Goal: Communication & Community: Participate in discussion

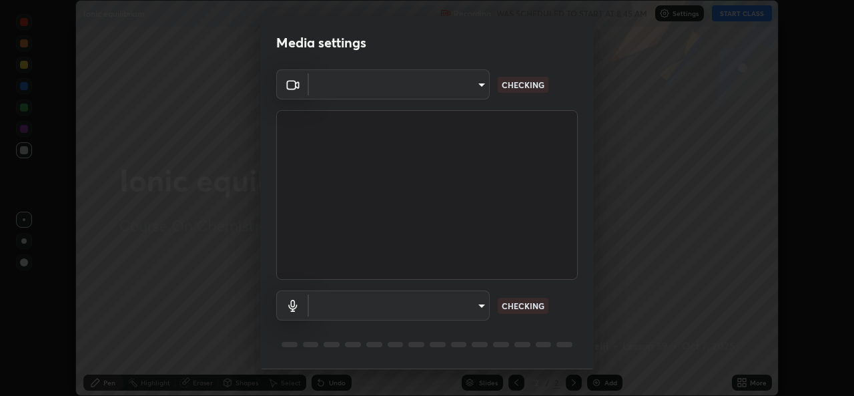
scroll to position [42, 0]
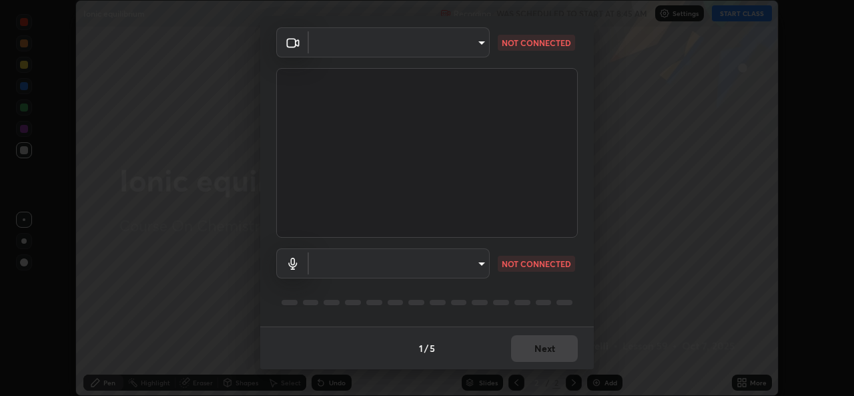
click at [479, 257] on body "Erase all Ionic equilibrium Recording WAS SCHEDULED TO START AT 8:45 AM Setting…" at bounding box center [427, 198] width 854 height 396
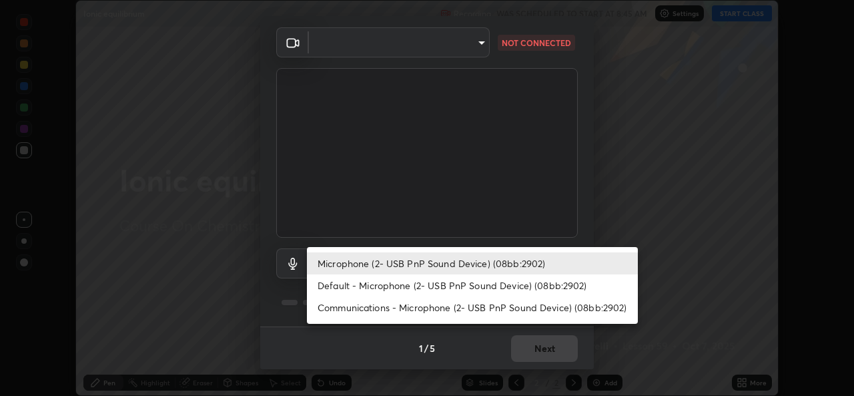
click at [400, 285] on li "Default - Microphone (2- USB PnP Sound Device) (08bb:2902)" at bounding box center [472, 285] width 331 height 22
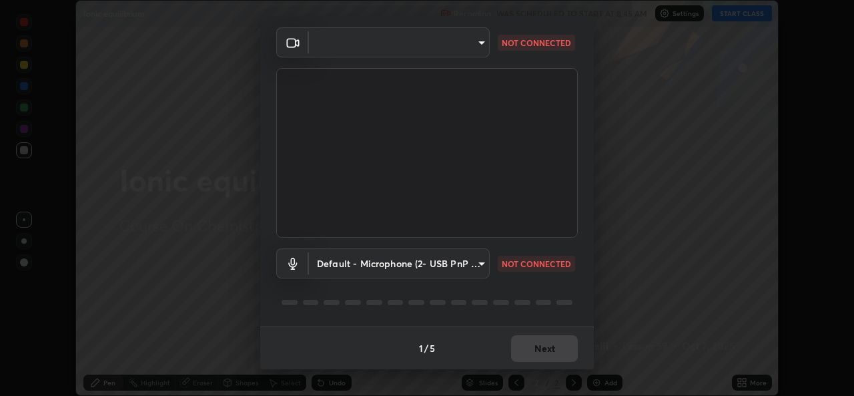
type input "default"
click at [473, 44] on body "Erase all Ionic equilibrium Recording WAS SCHEDULED TO START AT 8:45 AM Setting…" at bounding box center [427, 198] width 854 height 396
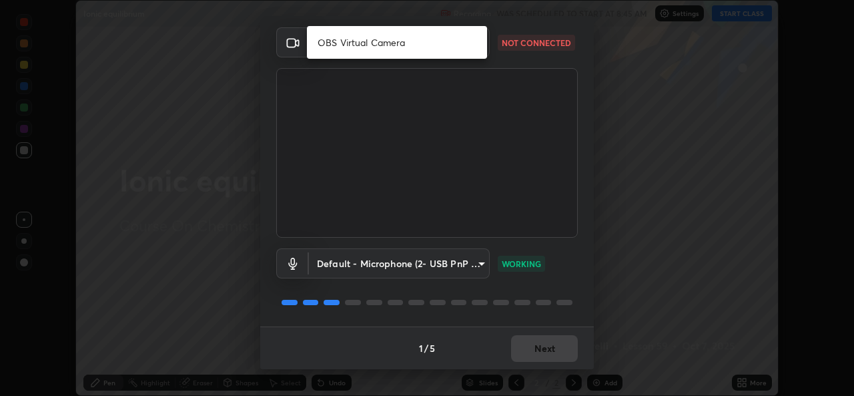
click at [402, 45] on li "OBS Virtual Camera" at bounding box center [397, 42] width 180 height 22
type input "b0fe0e571132a5ba3b7ce0e75fc51c952cbe1dcf619c2fcafd357f0e0a7f667b"
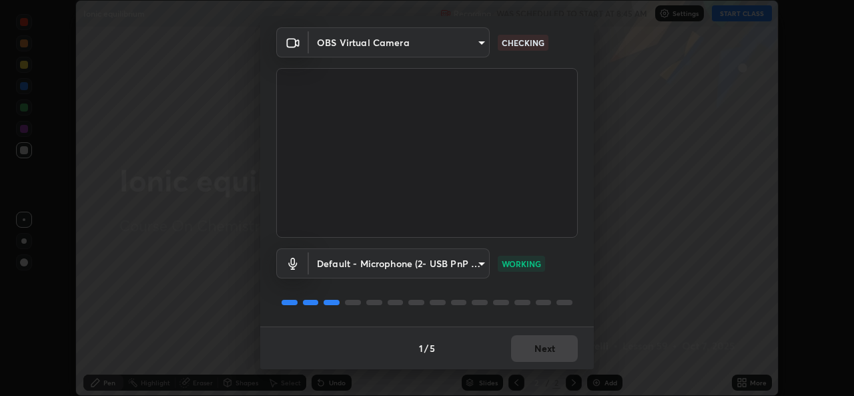
click at [474, 263] on body "Erase all Ionic equilibrium Recording WAS SCHEDULED TO START AT 8:45 AM Setting…" at bounding box center [427, 198] width 854 height 396
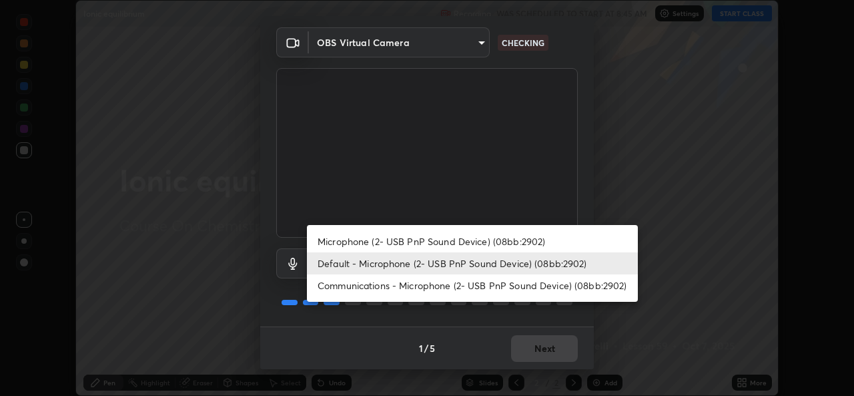
click at [387, 242] on li "Microphone (2- USB PnP Sound Device) (08bb:2902)" at bounding box center [472, 241] width 331 height 22
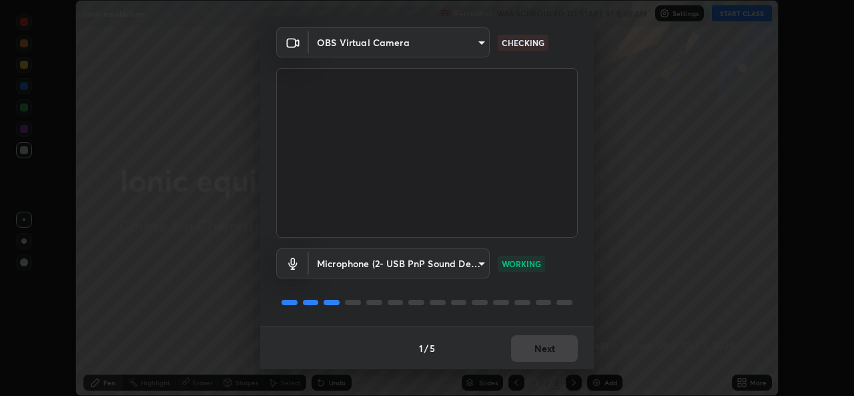
click at [386, 259] on body "Erase all Ionic equilibrium Recording WAS SCHEDULED TO START AT 8:45 AM Setting…" at bounding box center [427, 198] width 854 height 396
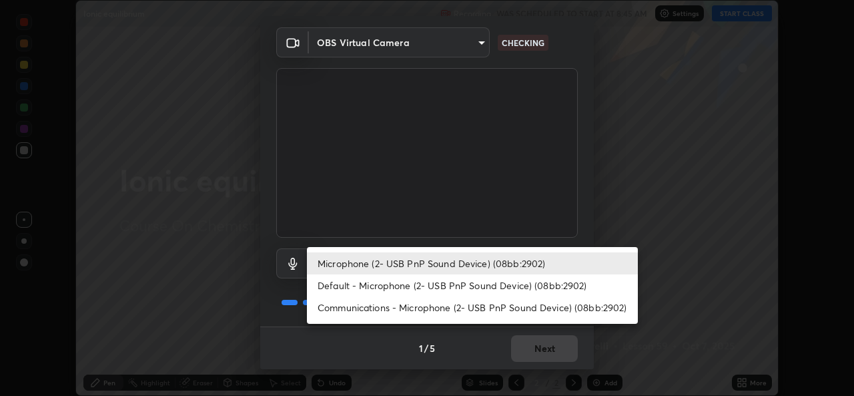
click at [349, 262] on li "Microphone (2- USB PnP Sound Device) (08bb:2902)" at bounding box center [472, 263] width 331 height 22
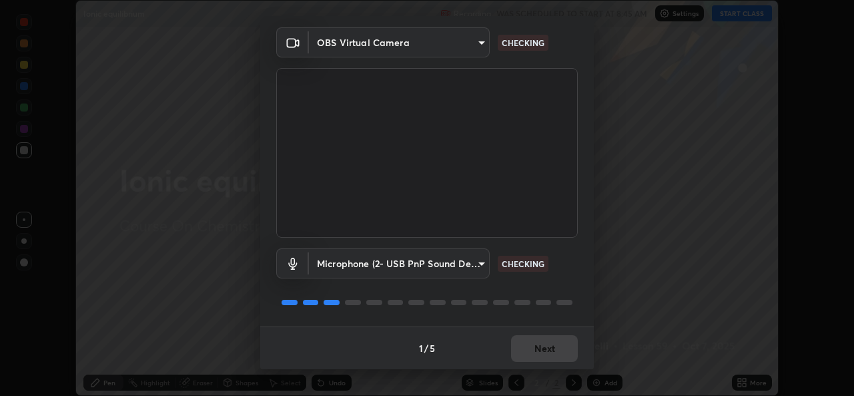
click at [355, 264] on body "Erase all Ionic equilibrium Recording WAS SCHEDULED TO START AT 8:45 AM Setting…" at bounding box center [427, 198] width 854 height 396
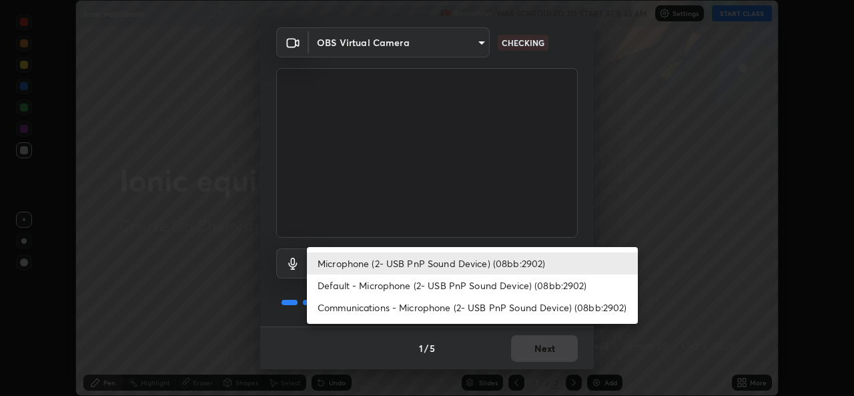
click at [339, 286] on li "Default - Microphone (2- USB PnP Sound Device) (08bb:2902)" at bounding box center [472, 285] width 331 height 22
type input "default"
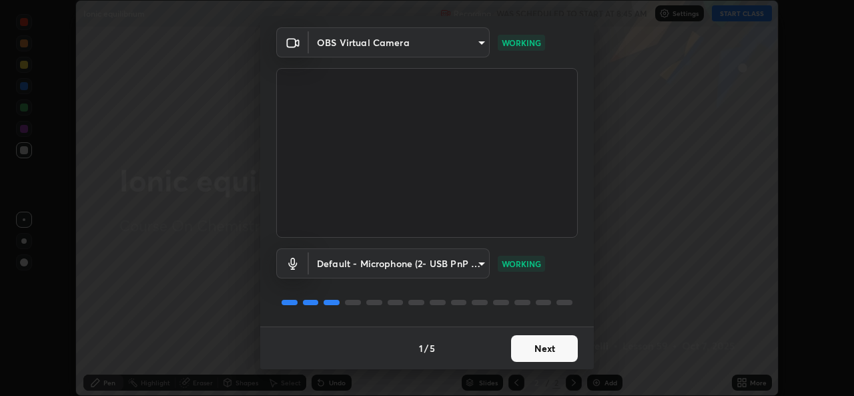
click at [532, 347] on button "Next" at bounding box center [544, 348] width 67 height 27
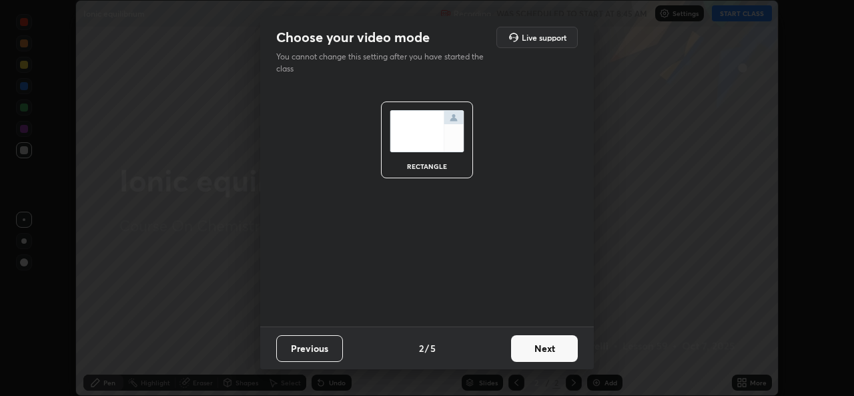
scroll to position [0, 0]
click at [538, 344] on button "Next" at bounding box center [544, 348] width 67 height 27
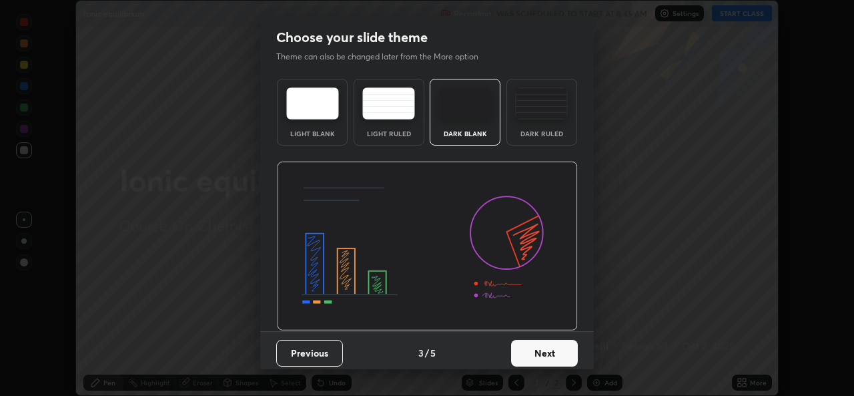
click at [563, 354] on button "Next" at bounding box center [544, 353] width 67 height 27
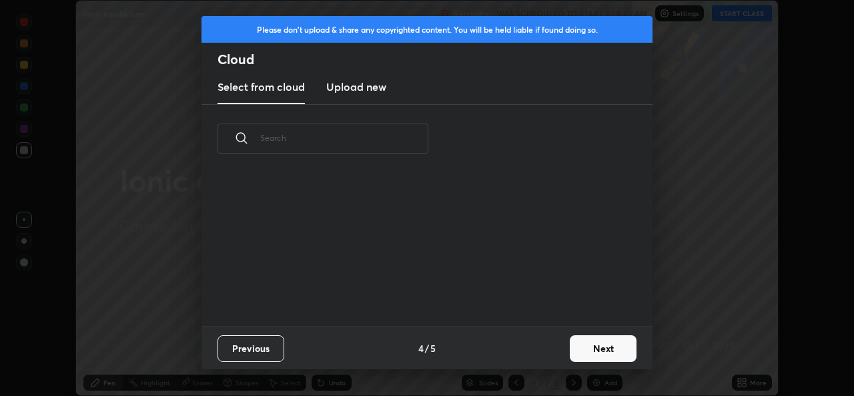
click at [595, 349] on button "Next" at bounding box center [603, 348] width 67 height 27
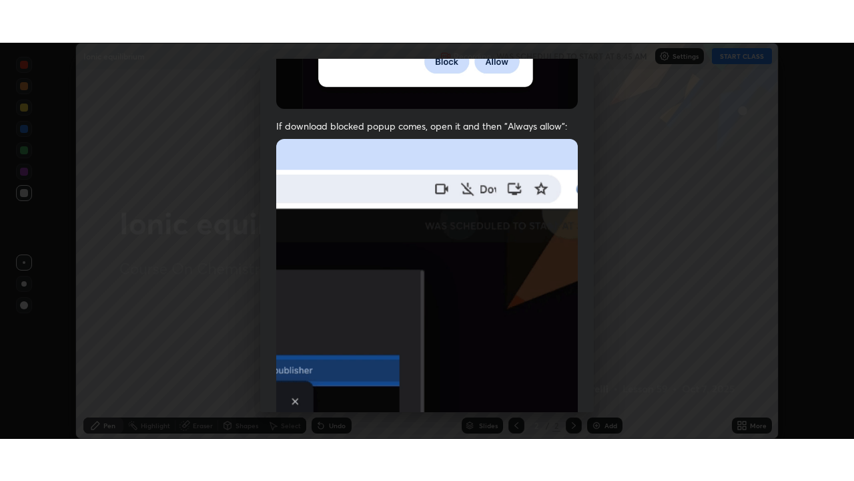
scroll to position [314, 0]
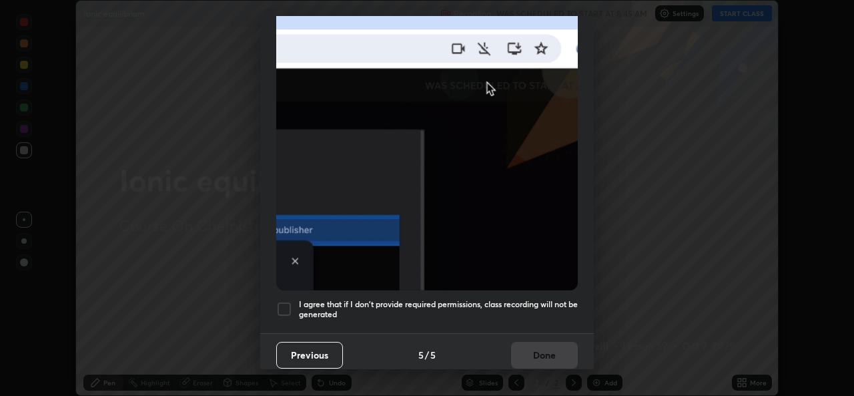
click at [282, 304] on div at bounding box center [284, 309] width 16 height 16
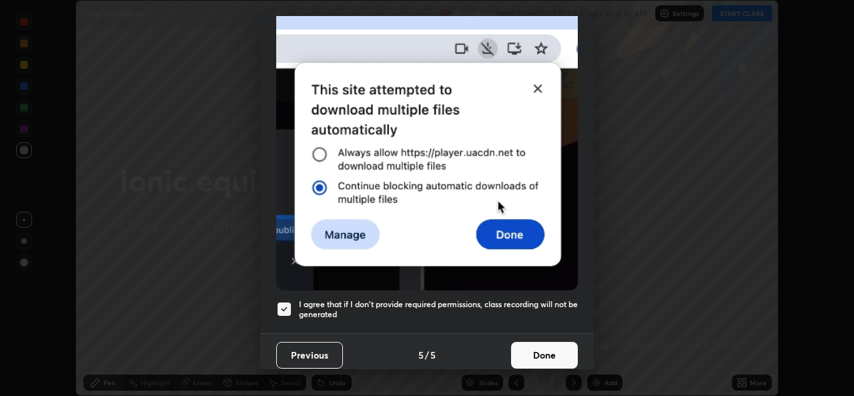
click at [531, 346] on button "Done" at bounding box center [544, 355] width 67 height 27
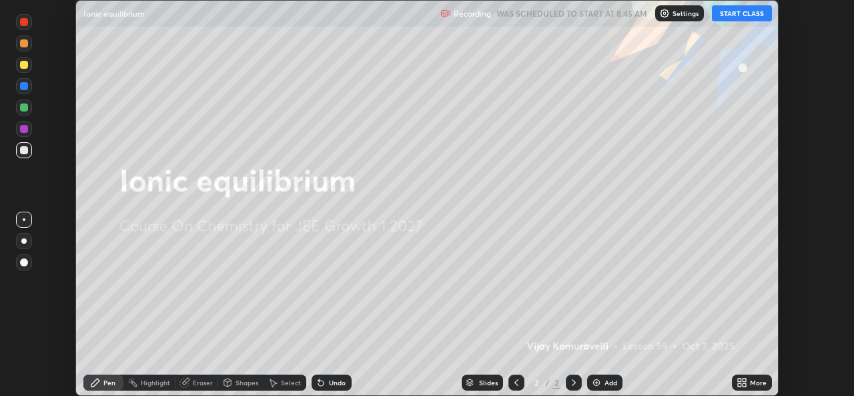
click at [744, 14] on button "START CLASS" at bounding box center [742, 13] width 60 height 16
click at [740, 380] on icon at bounding box center [739, 380] width 3 height 3
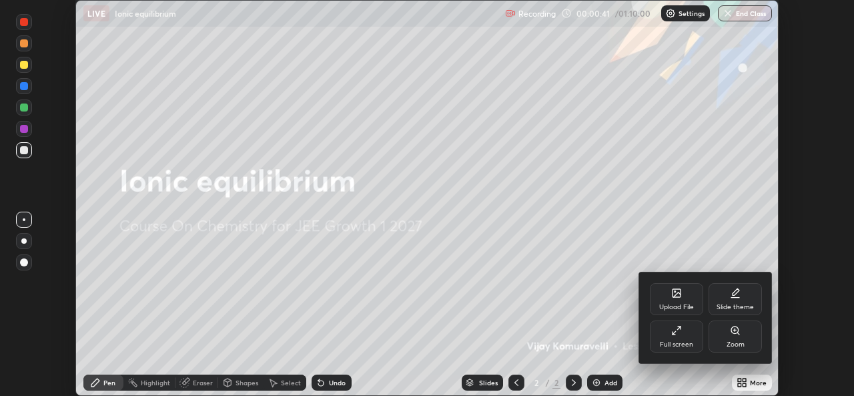
click at [670, 334] on div "Full screen" at bounding box center [676, 336] width 53 height 32
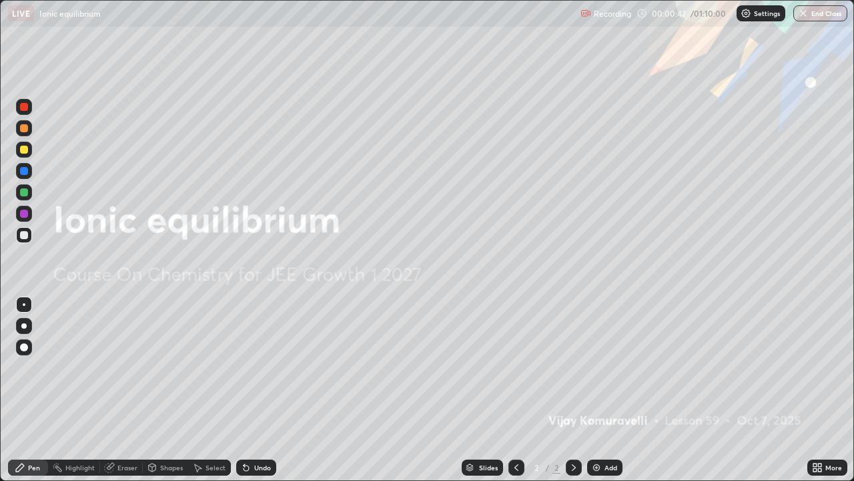
scroll to position [481, 854]
click at [597, 395] on img at bounding box center [596, 467] width 11 height 11
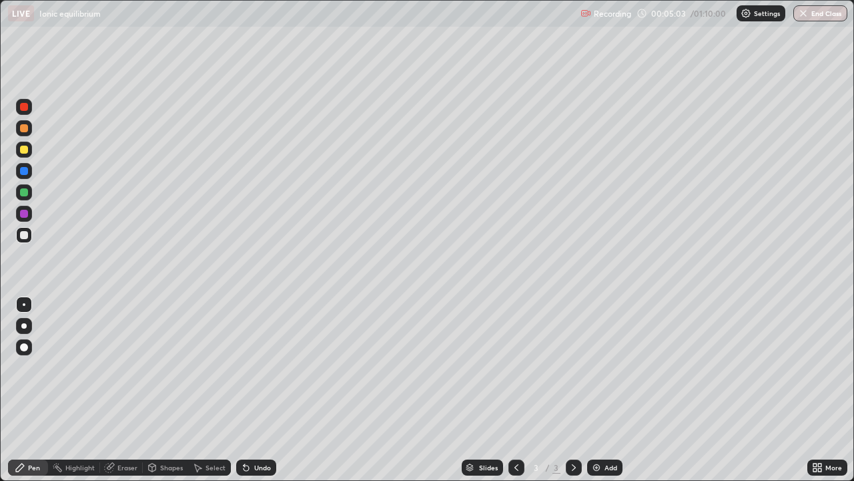
click at [24, 130] on div at bounding box center [24, 128] width 8 height 8
click at [248, 395] on div "Undo" at bounding box center [256, 467] width 40 height 16
click at [24, 152] on div at bounding box center [24, 150] width 8 height 8
click at [25, 236] on div at bounding box center [24, 235] width 8 height 8
click at [24, 150] on div at bounding box center [24, 150] width 8 height 8
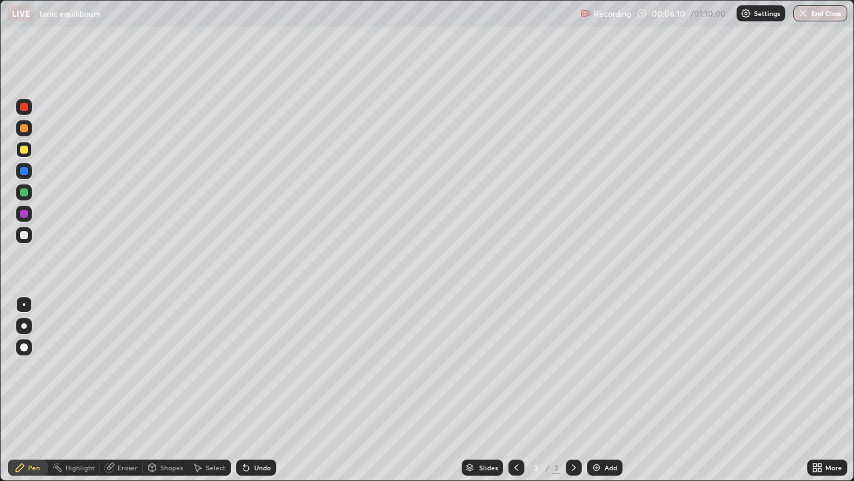
click at [25, 232] on div at bounding box center [24, 235] width 8 height 8
click at [25, 238] on div at bounding box center [24, 235] width 8 height 8
click at [24, 151] on div at bounding box center [24, 150] width 8 height 8
click at [29, 239] on div at bounding box center [24, 235] width 16 height 16
click at [159, 395] on div "Shapes" at bounding box center [165, 467] width 45 height 16
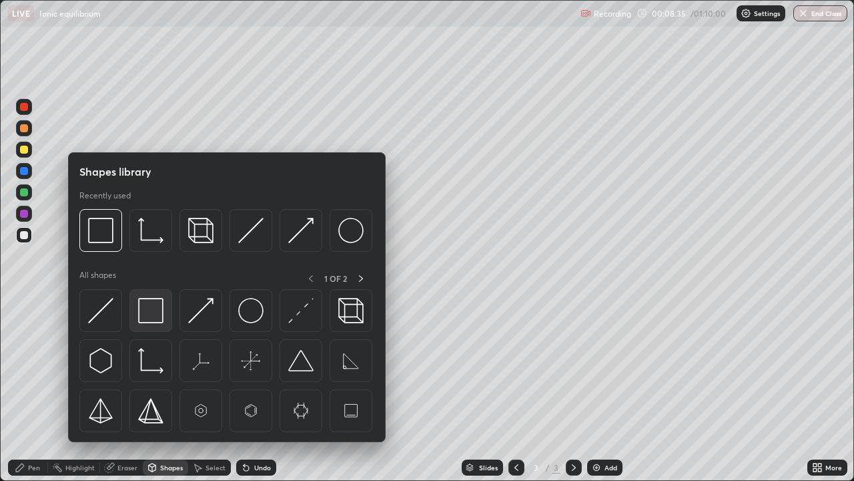
click at [148, 314] on img at bounding box center [150, 310] width 25 height 25
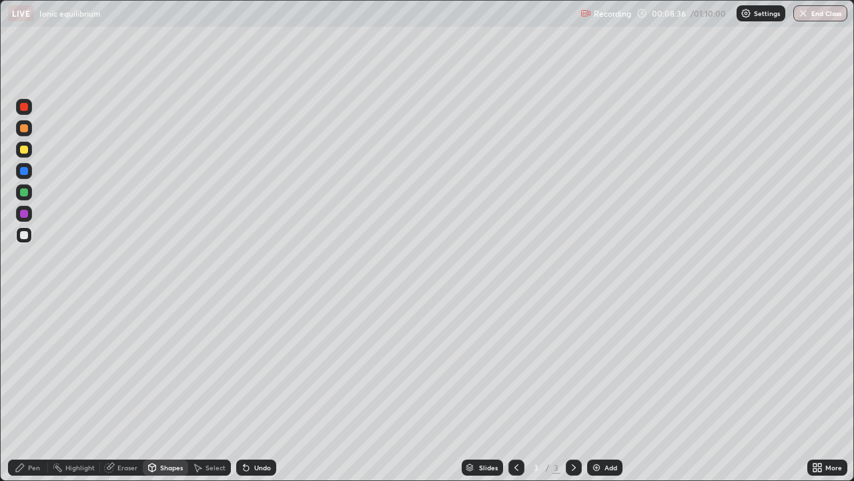
click at [25, 156] on div at bounding box center [24, 150] width 16 height 16
click at [29, 395] on div "Pen" at bounding box center [34, 467] width 12 height 7
click at [27, 236] on div at bounding box center [24, 235] width 8 height 8
click at [117, 395] on div "Eraser" at bounding box center [127, 467] width 20 height 7
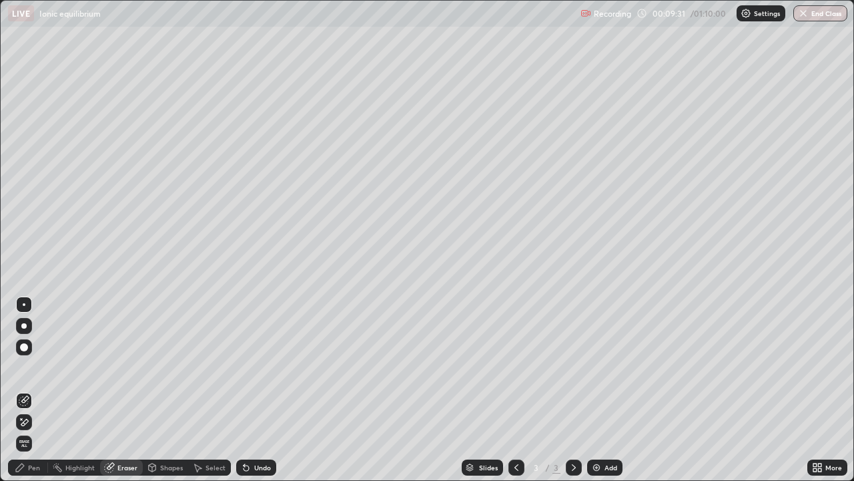
click at [39, 395] on div "Pen" at bounding box center [34, 467] width 12 height 7
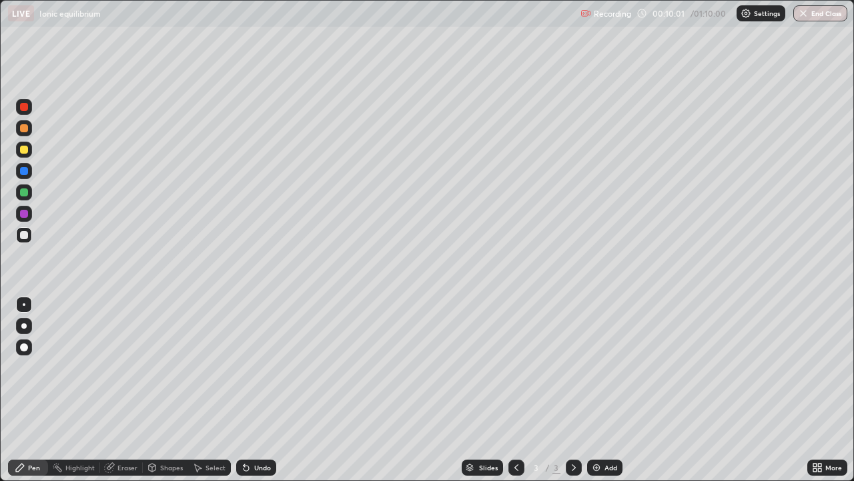
click at [27, 156] on div at bounding box center [24, 150] width 16 height 16
click at [29, 236] on div at bounding box center [24, 235] width 16 height 16
click at [23, 149] on div at bounding box center [24, 150] width 8 height 8
click at [25, 236] on div at bounding box center [24, 235] width 8 height 8
click at [125, 395] on div "Eraser" at bounding box center [127, 467] width 20 height 7
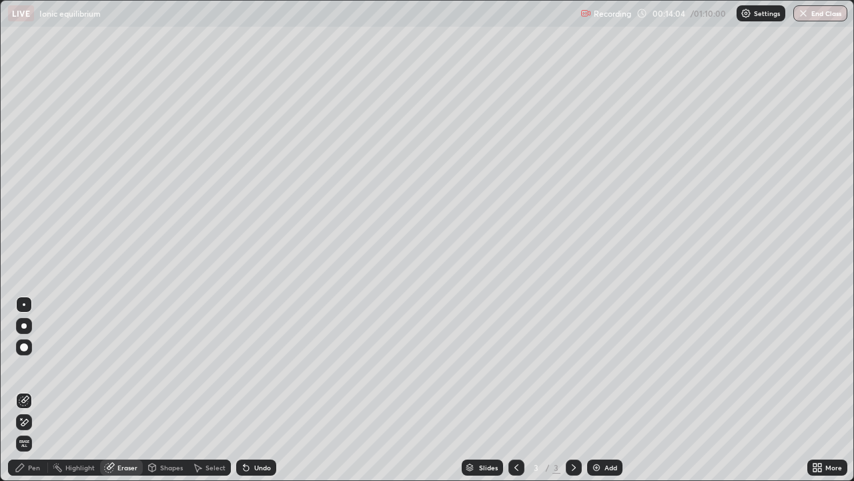
click at [33, 395] on div "Pen" at bounding box center [34, 467] width 12 height 7
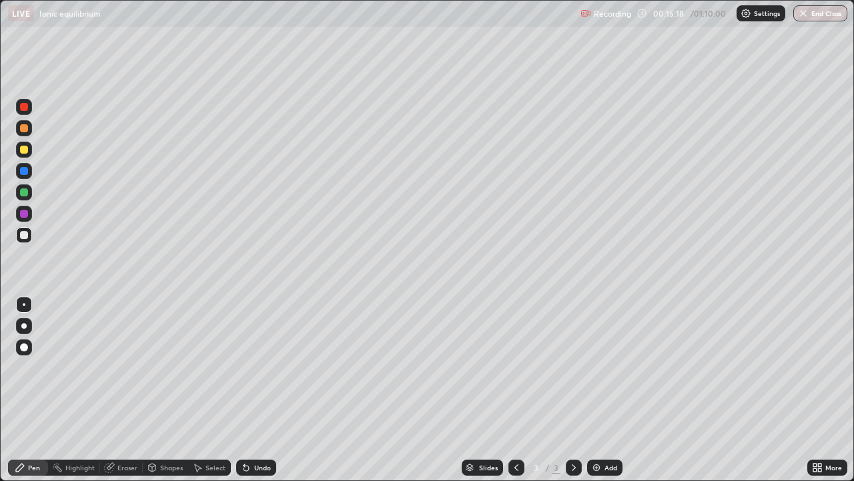
click at [120, 395] on div "Eraser" at bounding box center [127, 467] width 20 height 7
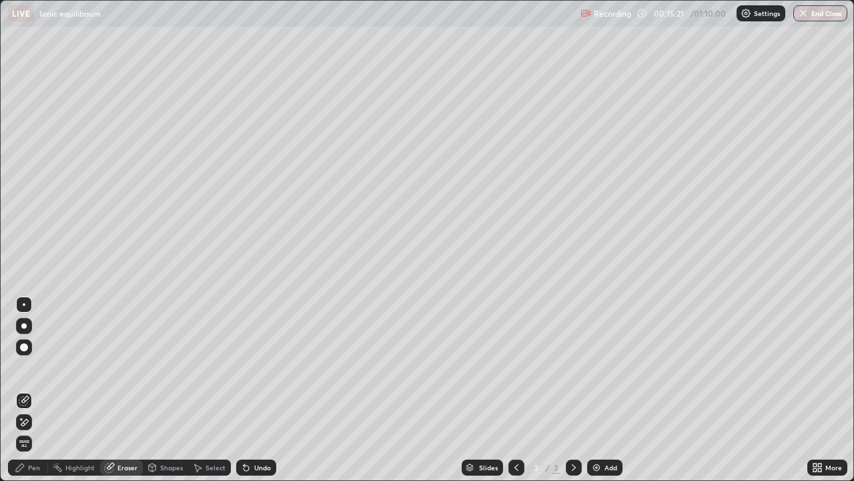
click at [35, 395] on div "Pen" at bounding box center [34, 467] width 12 height 7
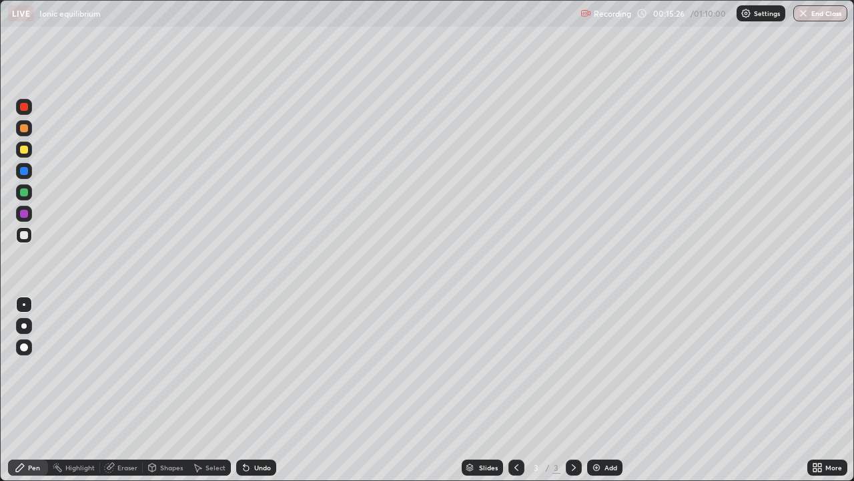
click at [152, 395] on icon at bounding box center [152, 467] width 7 height 8
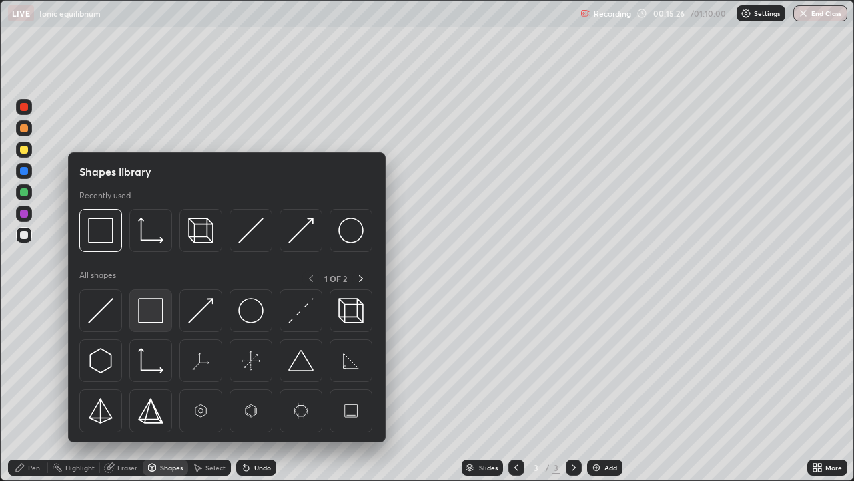
click at [153, 312] on img at bounding box center [150, 310] width 25 height 25
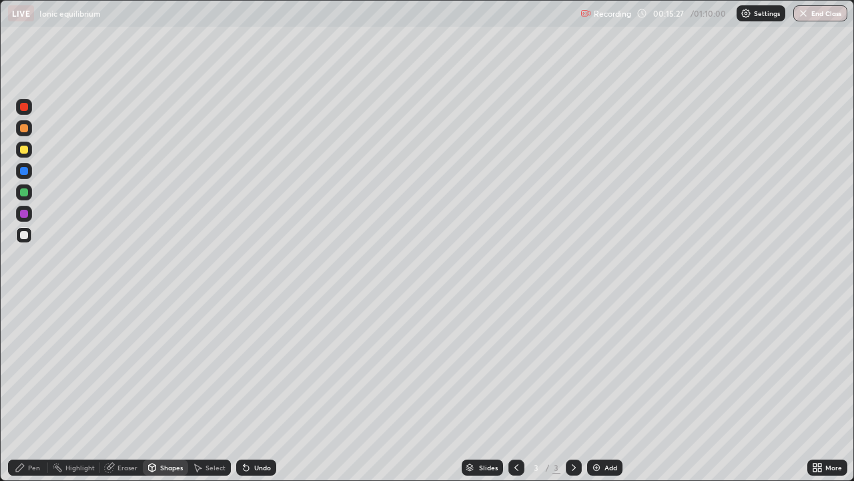
click at [27, 152] on div at bounding box center [24, 150] width 16 height 16
click at [252, 395] on div "Undo" at bounding box center [256, 467] width 40 height 16
click at [32, 395] on div "Pen" at bounding box center [34, 467] width 12 height 7
click at [267, 395] on div "Undo" at bounding box center [262, 467] width 17 height 7
click at [264, 395] on div "Undo" at bounding box center [262, 467] width 17 height 7
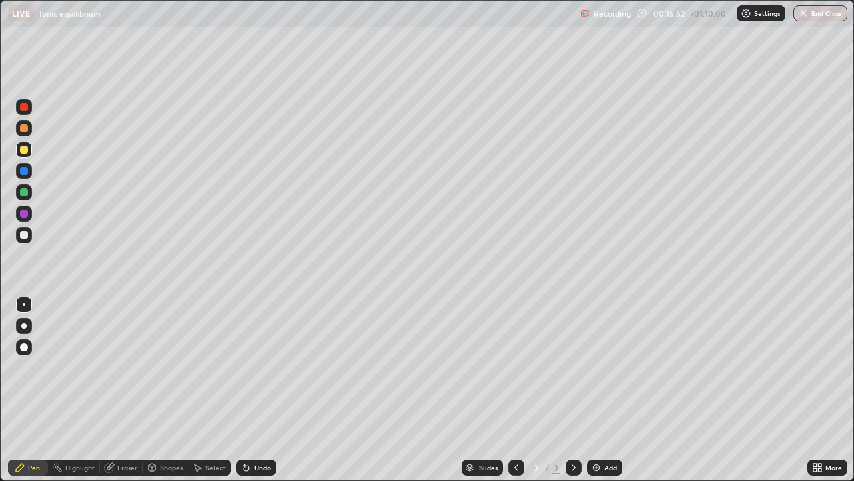
click at [268, 395] on div "Undo" at bounding box center [262, 467] width 17 height 7
click at [595, 395] on img at bounding box center [596, 467] width 11 height 11
click at [27, 238] on div at bounding box center [24, 235] width 8 height 8
click at [22, 156] on div at bounding box center [24, 150] width 16 height 16
click at [517, 395] on icon at bounding box center [516, 467] width 11 height 11
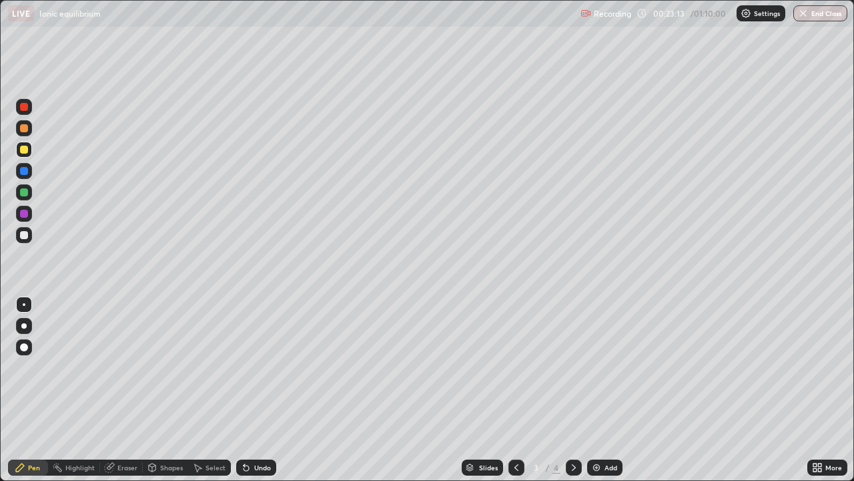
click at [573, 395] on icon at bounding box center [574, 467] width 11 height 11
click at [24, 236] on div at bounding box center [24, 235] width 8 height 8
click at [162, 395] on div "Shapes" at bounding box center [165, 467] width 45 height 16
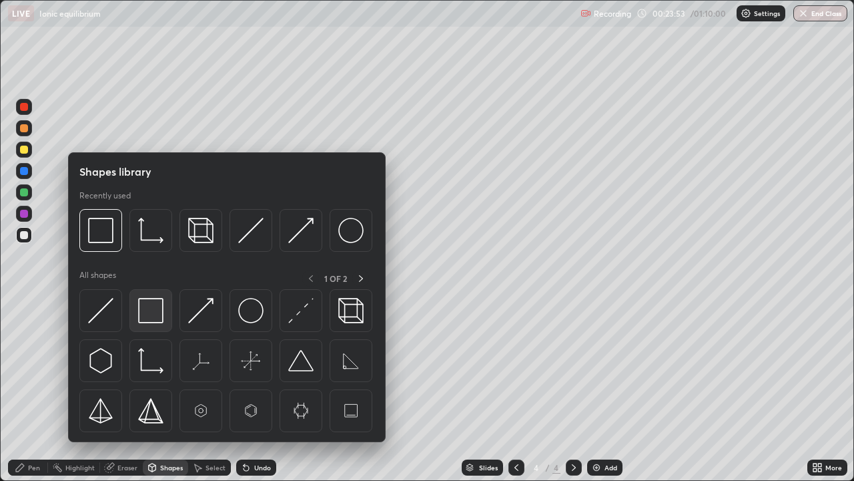
click at [142, 316] on img at bounding box center [150, 310] width 25 height 25
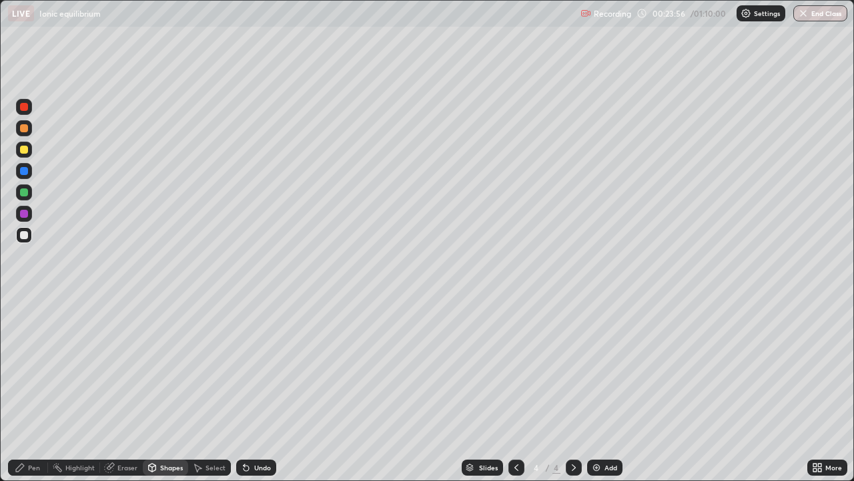
click at [34, 395] on div "Pen" at bounding box center [34, 467] width 12 height 7
click at [22, 237] on div at bounding box center [24, 235] width 8 height 8
click at [515, 395] on icon at bounding box center [517, 467] width 4 height 7
click at [573, 395] on icon at bounding box center [574, 467] width 4 height 7
click at [25, 151] on div at bounding box center [24, 150] width 8 height 8
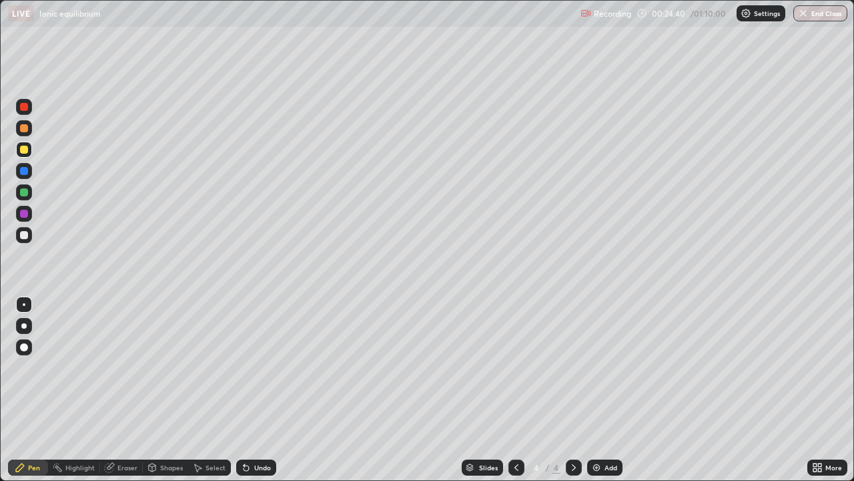
click at [23, 237] on div at bounding box center [24, 235] width 8 height 8
click at [161, 395] on div "Shapes" at bounding box center [171, 467] width 23 height 7
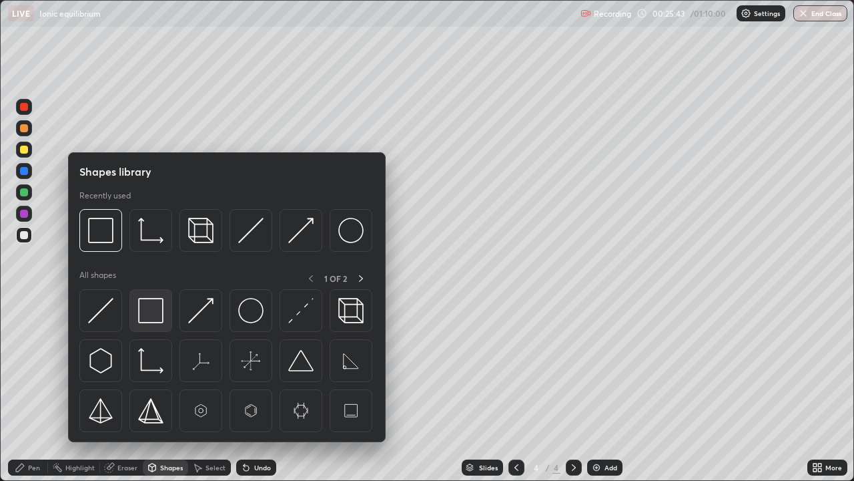
click at [151, 309] on img at bounding box center [150, 310] width 25 height 25
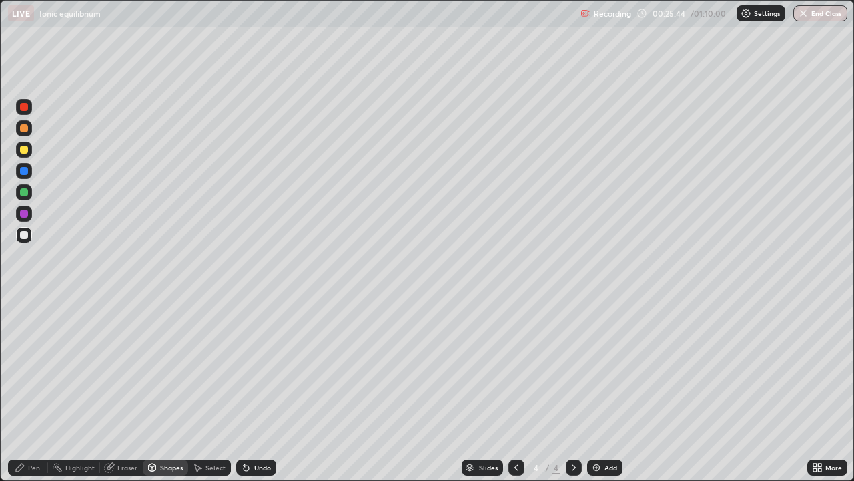
click at [26, 155] on div at bounding box center [24, 150] width 16 height 16
click at [256, 395] on div "Undo" at bounding box center [262, 467] width 17 height 7
click at [254, 395] on div "Undo" at bounding box center [262, 467] width 17 height 7
click at [24, 395] on icon at bounding box center [20, 467] width 11 height 11
click at [263, 395] on div "Undo" at bounding box center [262, 467] width 17 height 7
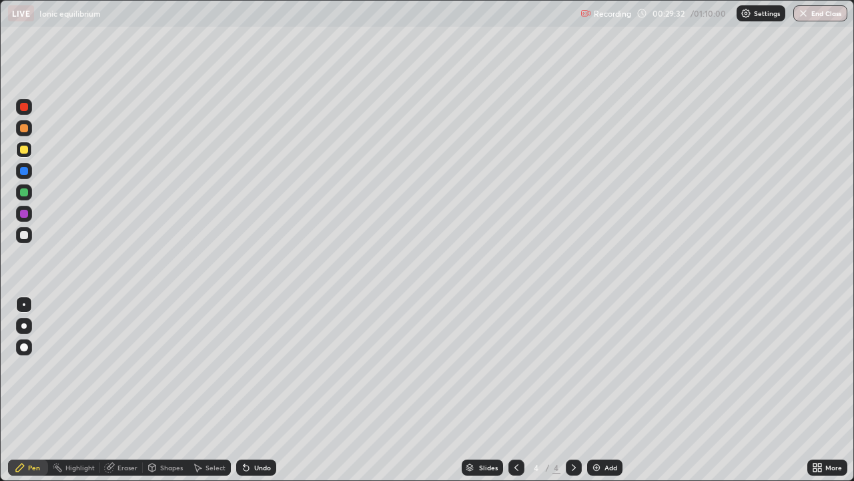
click at [266, 395] on div "Undo" at bounding box center [262, 467] width 17 height 7
click at [262, 395] on div "Undo" at bounding box center [262, 467] width 17 height 7
click at [124, 395] on div "Eraser" at bounding box center [127, 467] width 20 height 7
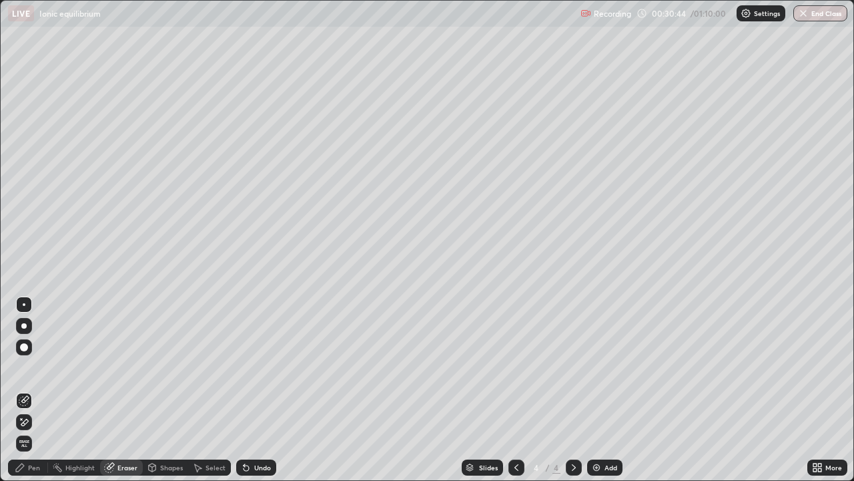
click at [24, 348] on div at bounding box center [24, 347] width 8 height 8
click at [41, 395] on div "Pen" at bounding box center [28, 467] width 40 height 16
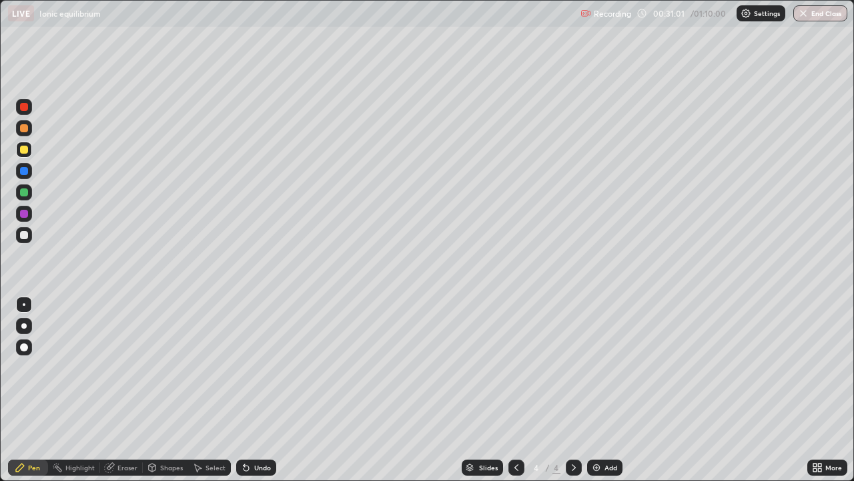
click at [28, 240] on div at bounding box center [24, 235] width 16 height 16
click at [170, 395] on div "Shapes" at bounding box center [171, 467] width 23 height 7
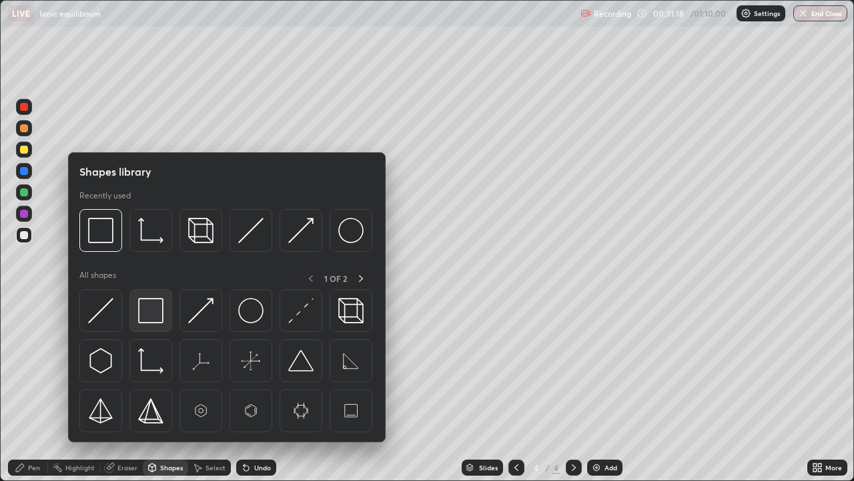
click at [148, 314] on img at bounding box center [150, 310] width 25 height 25
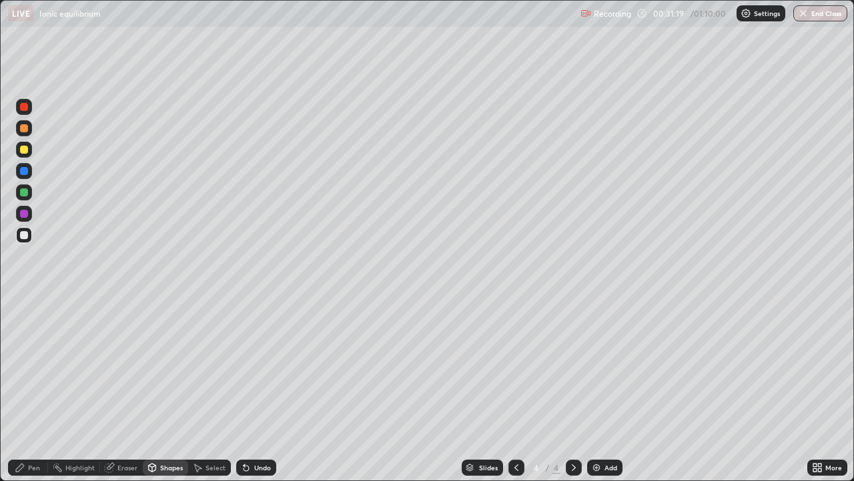
click at [25, 150] on div at bounding box center [24, 150] width 8 height 8
click at [39, 395] on div "Pen" at bounding box center [34, 467] width 12 height 7
click at [256, 395] on div "Undo" at bounding box center [262, 467] width 17 height 7
click at [26, 235] on div at bounding box center [24, 235] width 8 height 8
click at [256, 395] on div "Undo" at bounding box center [262, 467] width 17 height 7
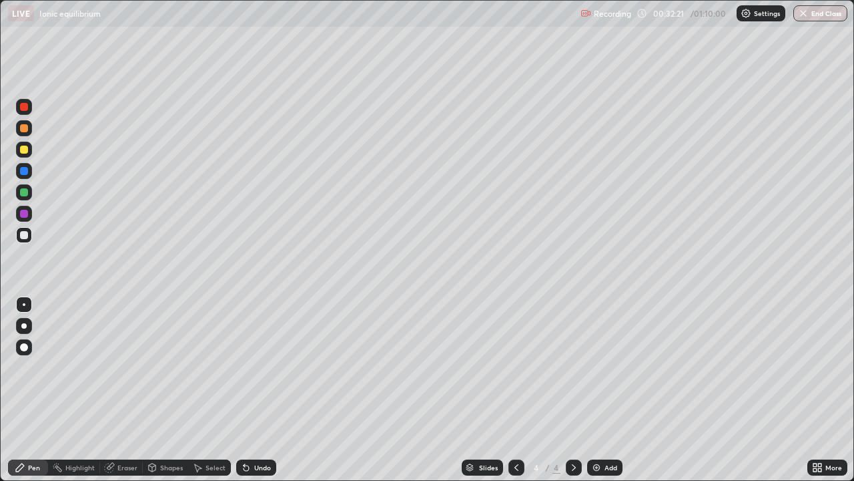
click at [259, 395] on div "Undo" at bounding box center [262, 467] width 17 height 7
click at [598, 395] on img at bounding box center [596, 467] width 11 height 11
click at [25, 148] on div at bounding box center [24, 150] width 8 height 8
click at [26, 233] on div at bounding box center [24, 235] width 8 height 8
click at [25, 154] on div at bounding box center [24, 150] width 16 height 16
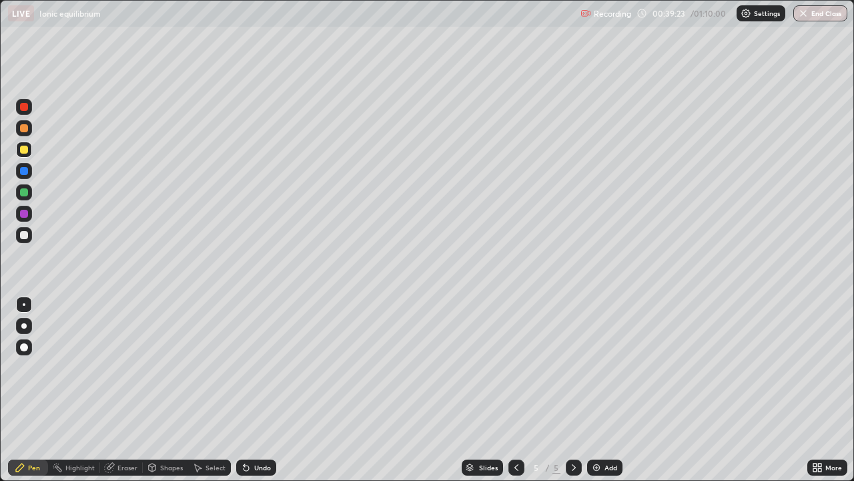
click at [158, 395] on div "Shapes" at bounding box center [165, 467] width 45 height 16
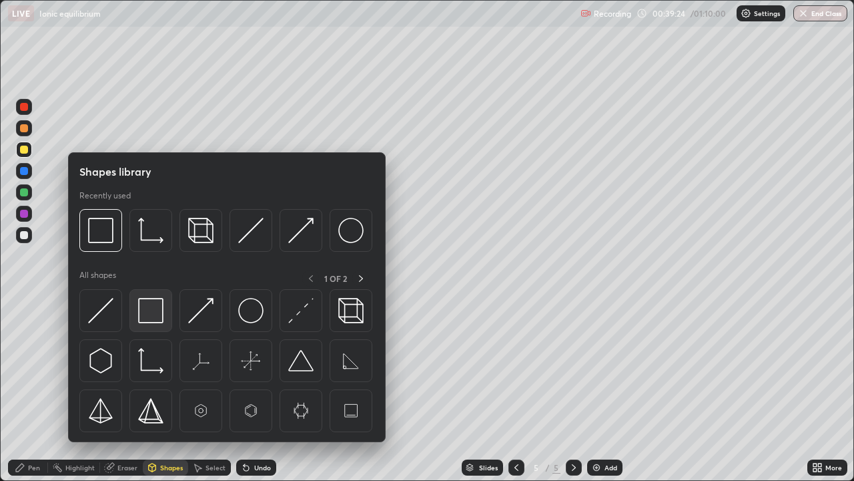
click at [154, 318] on img at bounding box center [150, 310] width 25 height 25
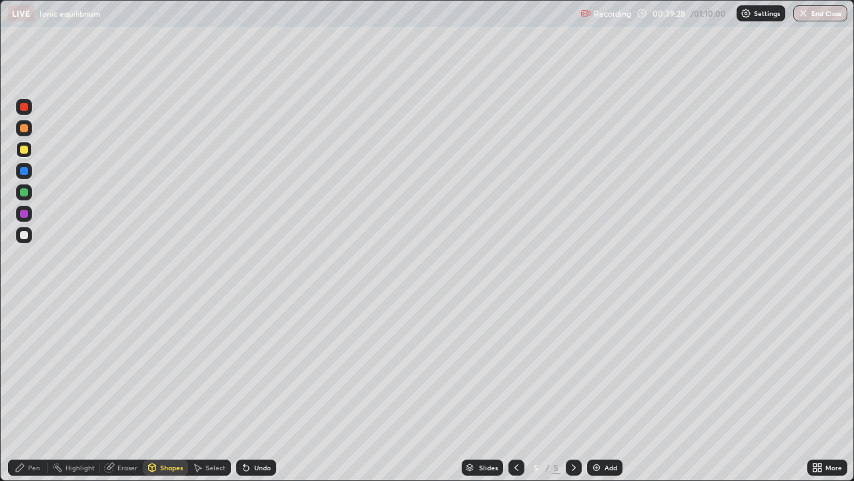
click at [26, 235] on div at bounding box center [24, 235] width 8 height 8
click at [250, 395] on div "Undo" at bounding box center [256, 467] width 40 height 16
click at [32, 395] on div "Pen" at bounding box center [28, 467] width 40 height 16
click at [265, 395] on div "Undo" at bounding box center [262, 467] width 17 height 7
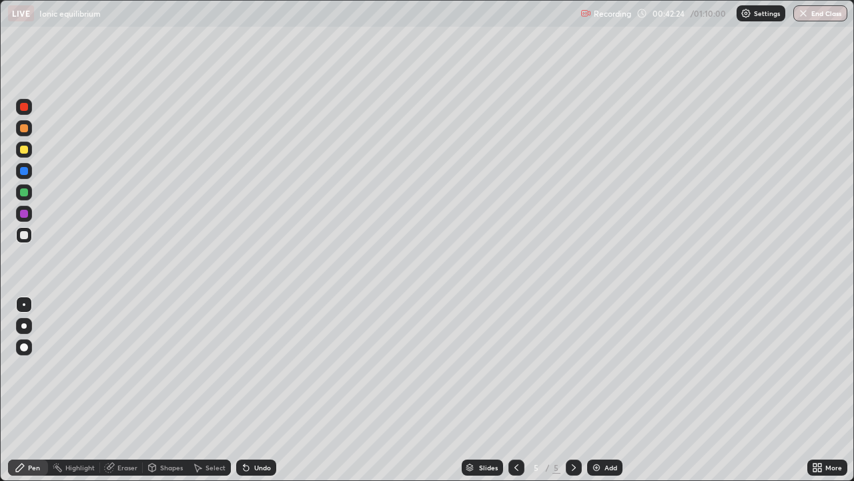
click at [23, 150] on div at bounding box center [24, 150] width 8 height 8
click at [21, 237] on div at bounding box center [24, 235] width 8 height 8
click at [25, 238] on div at bounding box center [24, 235] width 8 height 8
click at [164, 395] on div "Shapes" at bounding box center [165, 467] width 45 height 16
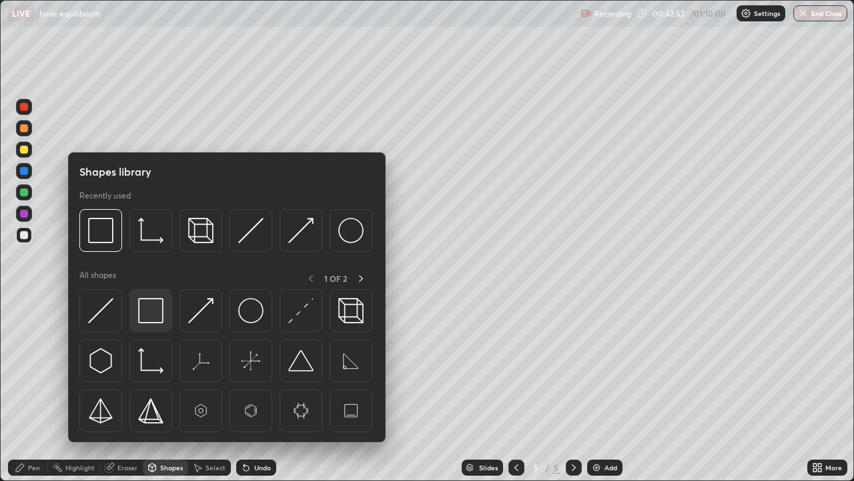
click at [144, 312] on img at bounding box center [150, 310] width 25 height 25
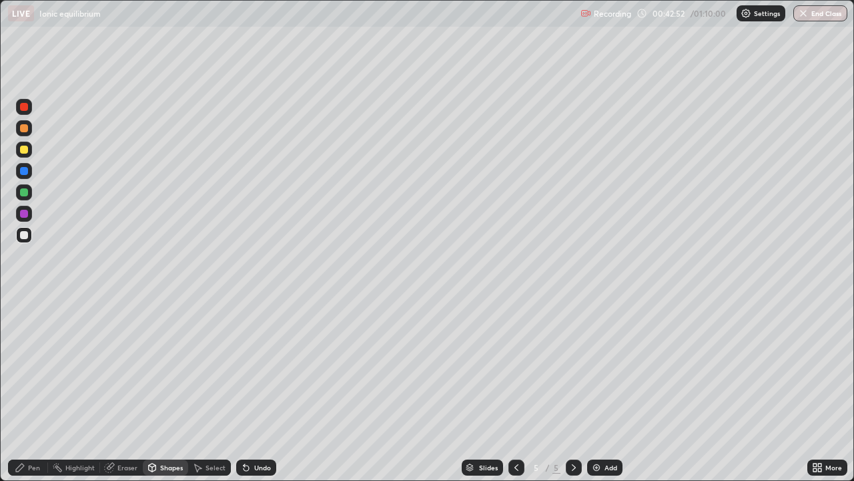
click at [27, 152] on div at bounding box center [24, 150] width 8 height 8
click at [29, 395] on div "Pen" at bounding box center [28, 467] width 40 height 16
click at [23, 237] on div at bounding box center [24, 235] width 8 height 8
click at [24, 154] on div at bounding box center [24, 150] width 16 height 16
click at [24, 236] on div at bounding box center [24, 235] width 8 height 8
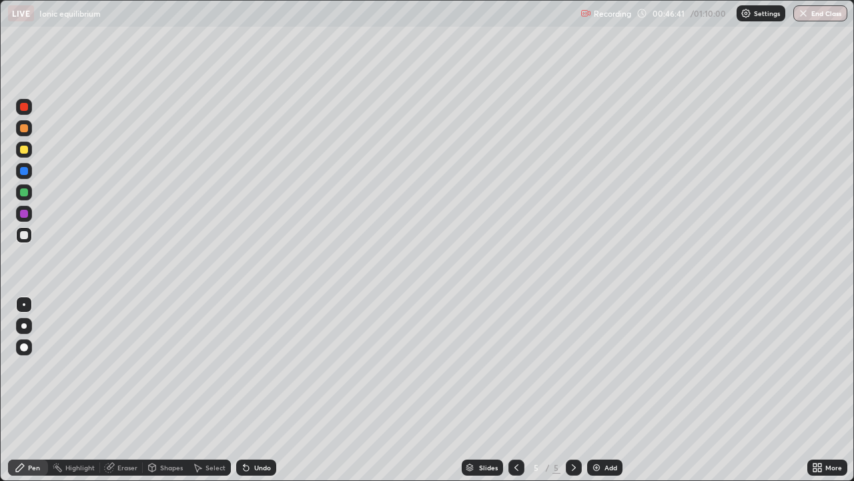
click at [25, 152] on div at bounding box center [24, 150] width 8 height 8
click at [30, 238] on div at bounding box center [24, 235] width 16 height 16
click at [29, 152] on div at bounding box center [24, 150] width 16 height 16
click at [129, 395] on div "Eraser" at bounding box center [127, 467] width 20 height 7
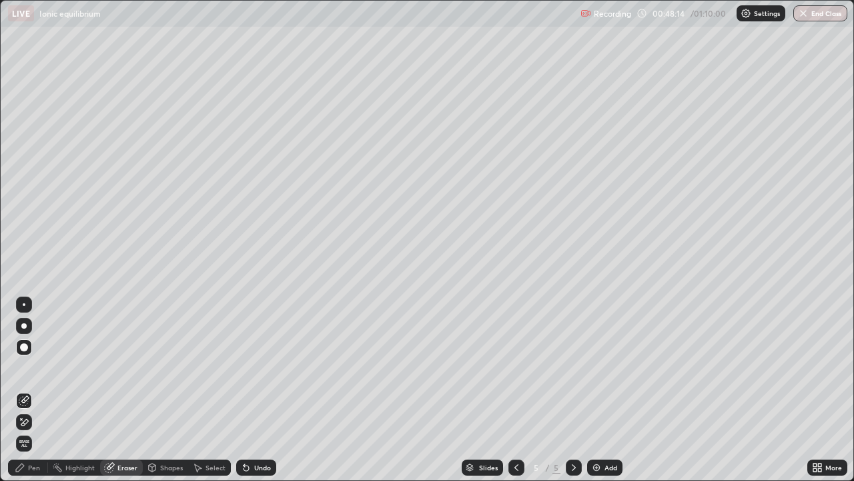
click at [37, 395] on div "Pen" at bounding box center [34, 467] width 12 height 7
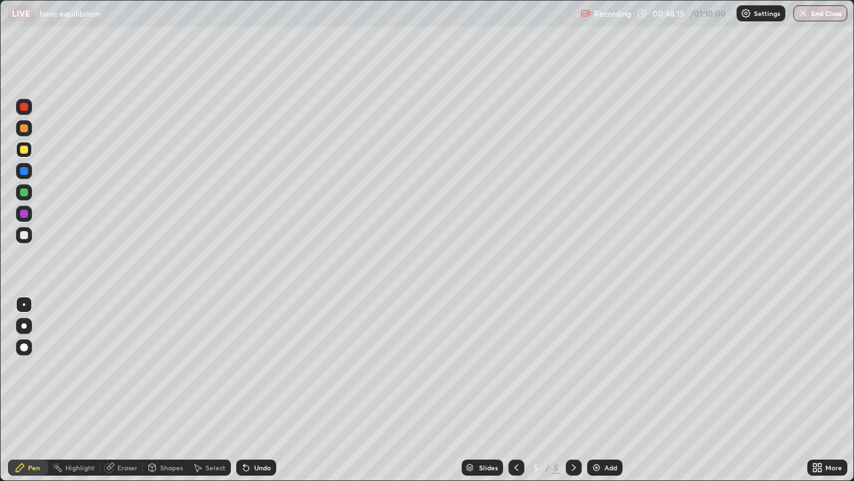
click at [27, 235] on div at bounding box center [24, 235] width 8 height 8
click at [26, 148] on div at bounding box center [24, 150] width 8 height 8
click at [23, 236] on div at bounding box center [24, 235] width 8 height 8
click at [24, 242] on div at bounding box center [24, 235] width 16 height 16
click at [268, 395] on div "Undo" at bounding box center [262, 467] width 17 height 7
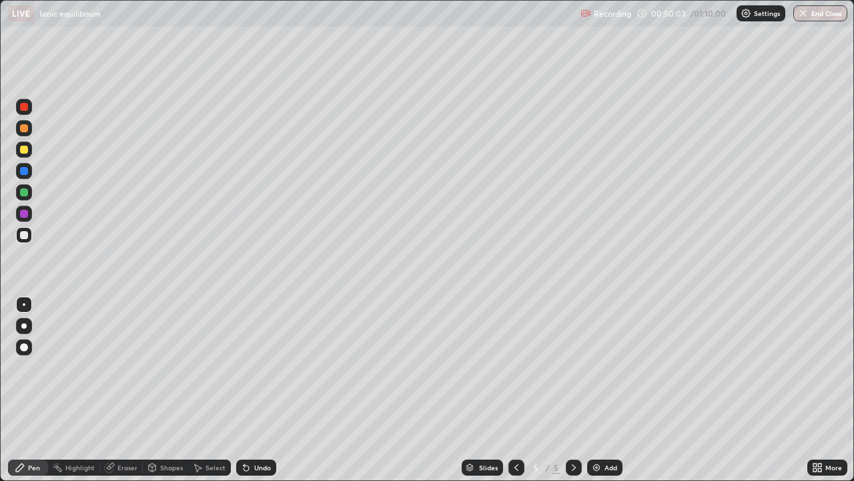
click at [264, 395] on div "Undo" at bounding box center [262, 467] width 17 height 7
click at [272, 395] on div "Undo" at bounding box center [256, 467] width 40 height 16
click at [29, 151] on div at bounding box center [24, 150] width 16 height 16
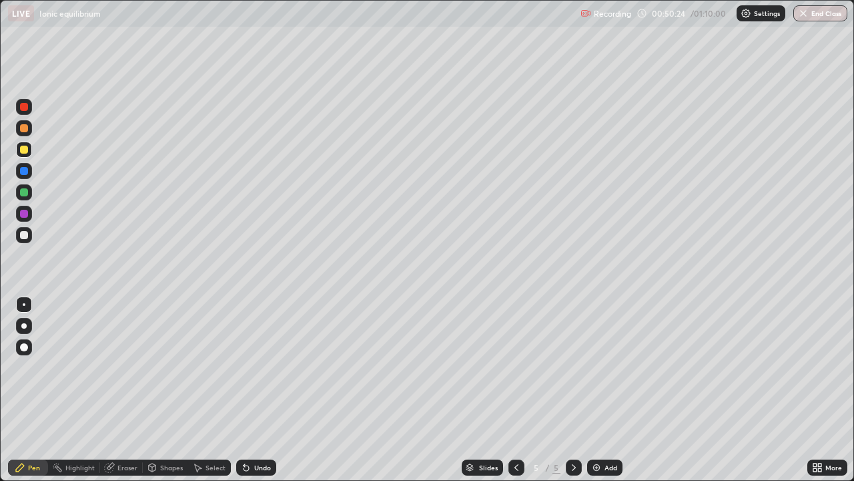
click at [22, 240] on div at bounding box center [24, 235] width 16 height 16
click at [262, 395] on div "Undo" at bounding box center [262, 467] width 17 height 7
click at [262, 395] on div "Undo" at bounding box center [256, 467] width 40 height 16
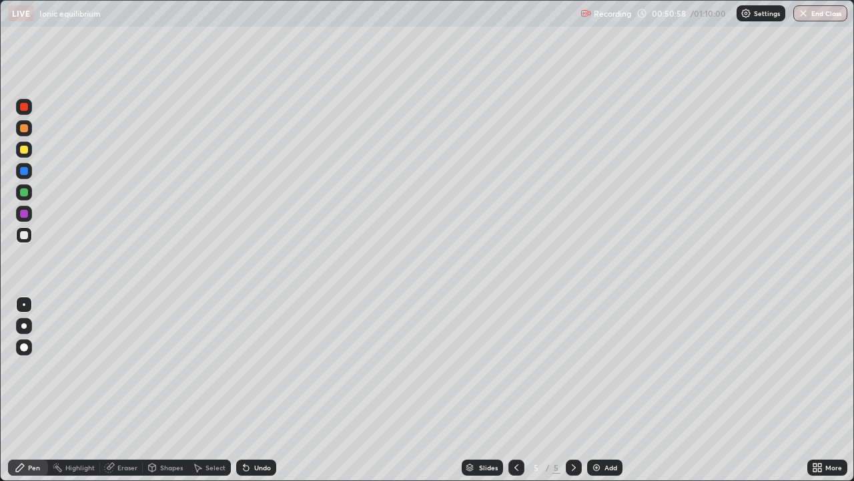
click at [25, 150] on div at bounding box center [24, 150] width 8 height 8
click at [26, 237] on div at bounding box center [24, 235] width 8 height 8
click at [169, 395] on div "Shapes" at bounding box center [171, 467] width 23 height 7
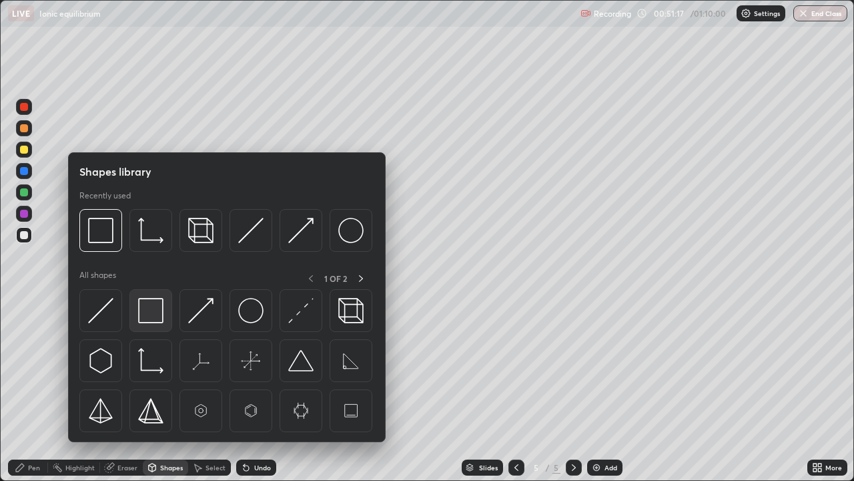
click at [156, 315] on img at bounding box center [150, 310] width 25 height 25
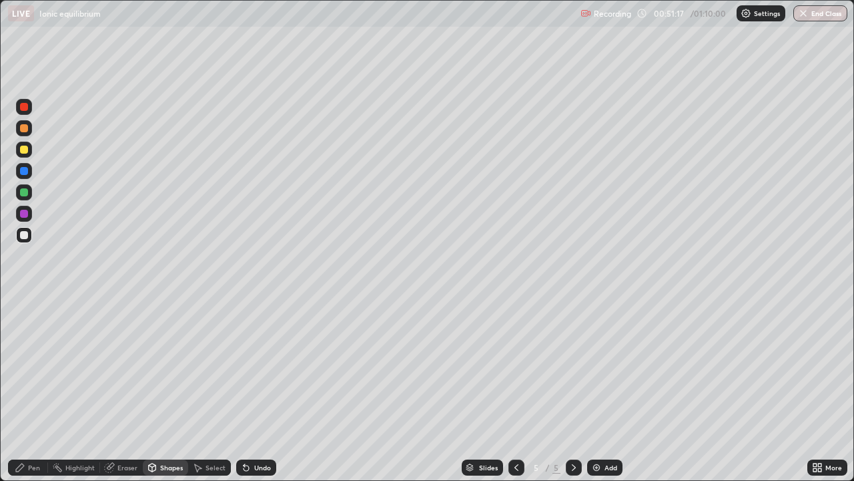
click at [31, 151] on div at bounding box center [24, 150] width 16 height 16
click at [27, 236] on div at bounding box center [24, 235] width 8 height 8
click at [254, 395] on div "Undo" at bounding box center [262, 467] width 17 height 7
click at [35, 395] on div "Pen" at bounding box center [34, 467] width 12 height 7
click at [29, 151] on div at bounding box center [24, 150] width 16 height 16
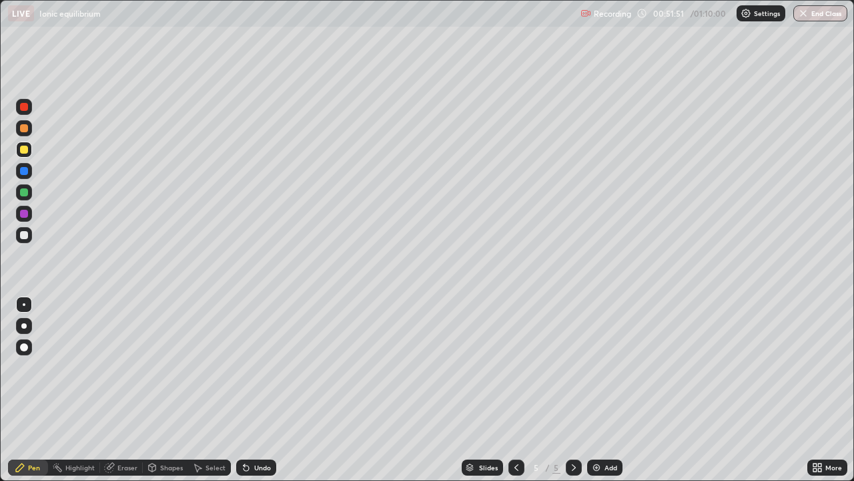
click at [25, 236] on div at bounding box center [24, 235] width 8 height 8
click at [598, 395] on img at bounding box center [596, 467] width 11 height 11
click at [26, 152] on div at bounding box center [24, 150] width 8 height 8
click at [258, 395] on div "Undo" at bounding box center [262, 467] width 17 height 7
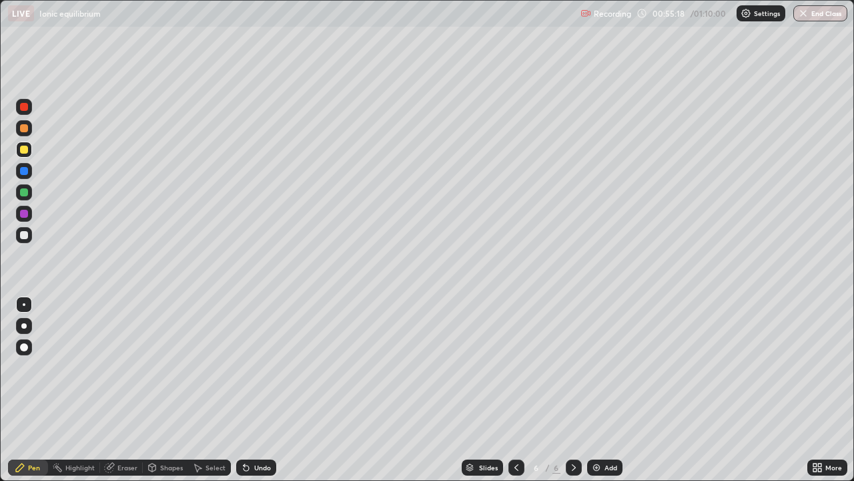
click at [257, 395] on div "Undo" at bounding box center [262, 467] width 17 height 7
click at [254, 395] on div "Undo" at bounding box center [262, 467] width 17 height 7
click at [262, 395] on div "Undo" at bounding box center [262, 467] width 17 height 7
click at [257, 395] on div "Undo" at bounding box center [262, 467] width 17 height 7
click at [27, 236] on div at bounding box center [24, 235] width 8 height 8
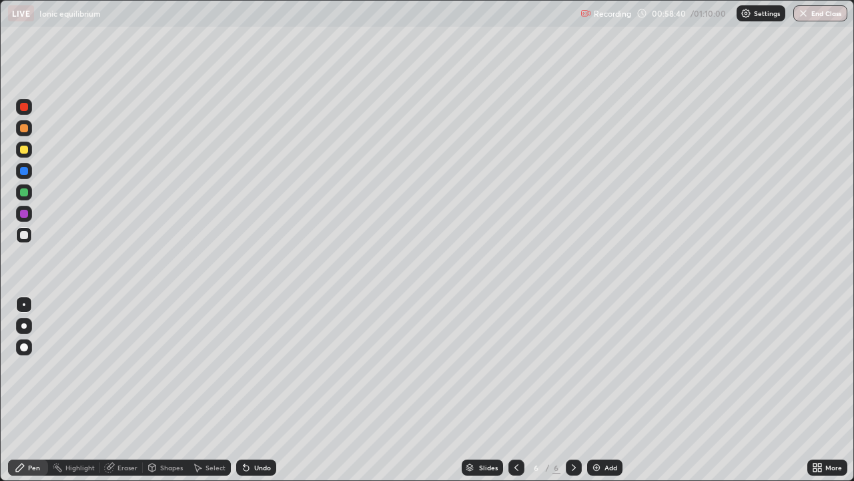
click at [27, 152] on div at bounding box center [24, 150] width 8 height 8
click at [255, 395] on div "Undo" at bounding box center [262, 467] width 17 height 7
click at [259, 395] on div "Undo" at bounding box center [256, 467] width 40 height 16
click at [24, 238] on div at bounding box center [24, 235] width 8 height 8
click at [116, 395] on div "Eraser" at bounding box center [121, 467] width 43 height 16
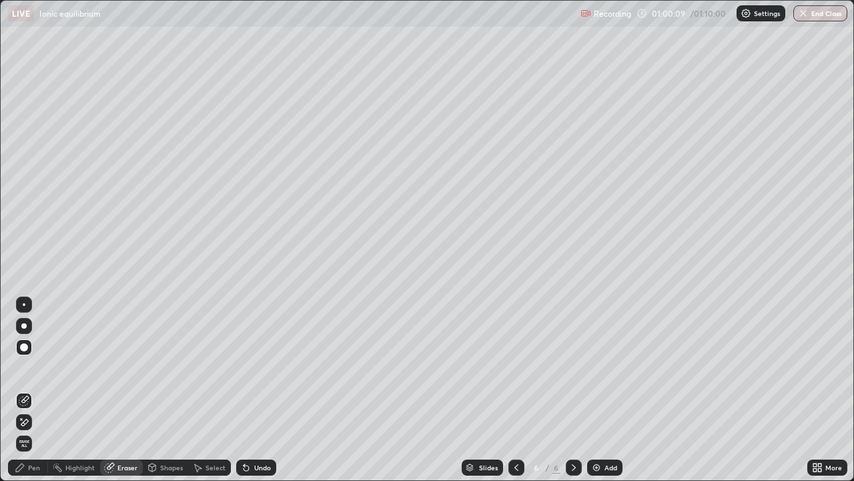
click at [39, 395] on div "Pen" at bounding box center [28, 467] width 40 height 16
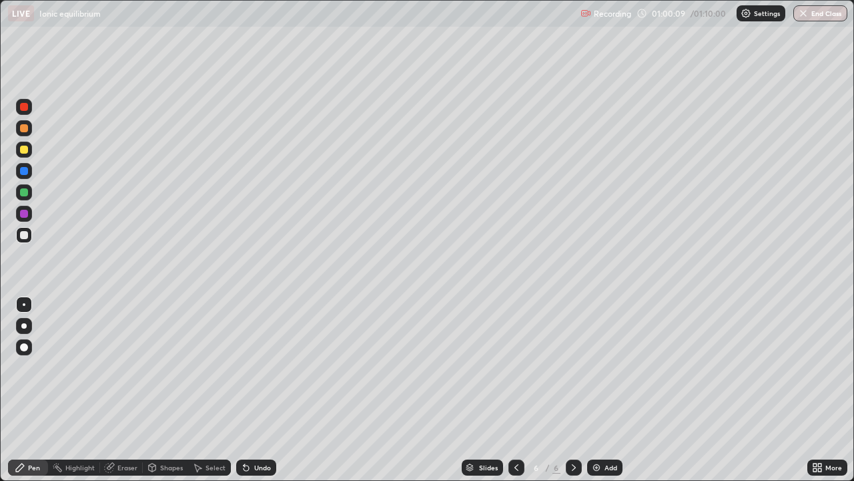
click at [38, 395] on div "Pen" at bounding box center [28, 467] width 40 height 16
click at [260, 395] on div "Undo" at bounding box center [262, 467] width 17 height 7
click at [259, 395] on div "Undo" at bounding box center [262, 467] width 17 height 7
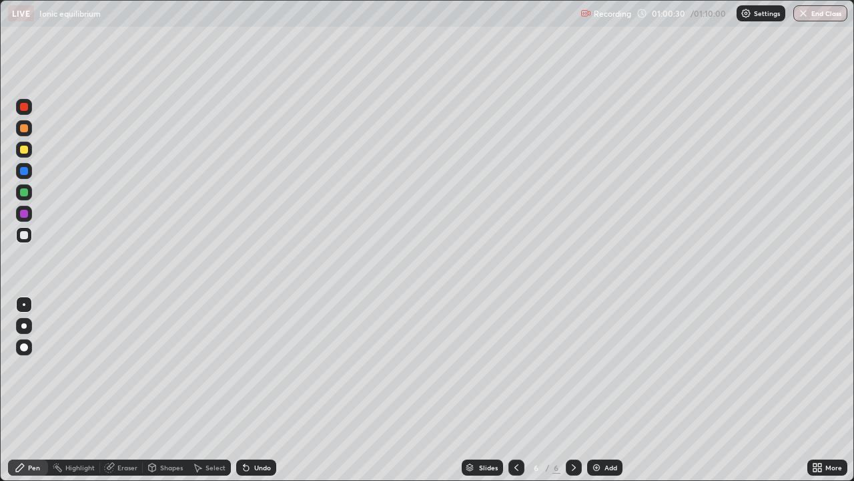
click at [262, 395] on div "Undo" at bounding box center [262, 467] width 17 height 7
click at [30, 155] on div at bounding box center [24, 150] width 16 height 16
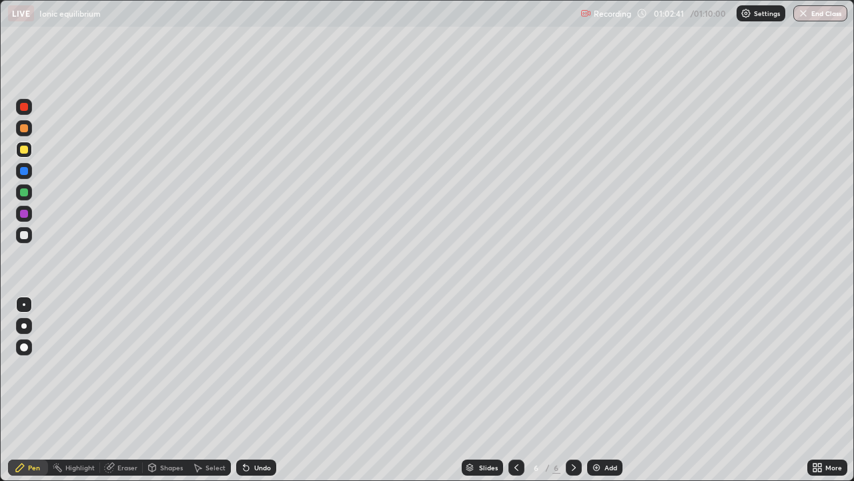
click at [29, 238] on div at bounding box center [24, 235] width 16 height 16
click at [26, 150] on div at bounding box center [24, 150] width 8 height 8
click at [25, 237] on div at bounding box center [24, 235] width 8 height 8
click at [160, 395] on div "Shapes" at bounding box center [171, 467] width 23 height 7
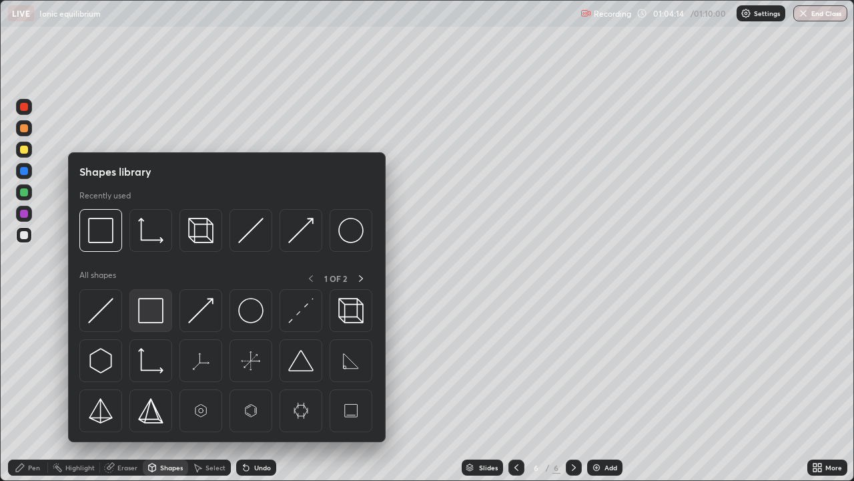
click at [145, 311] on img at bounding box center [150, 310] width 25 height 25
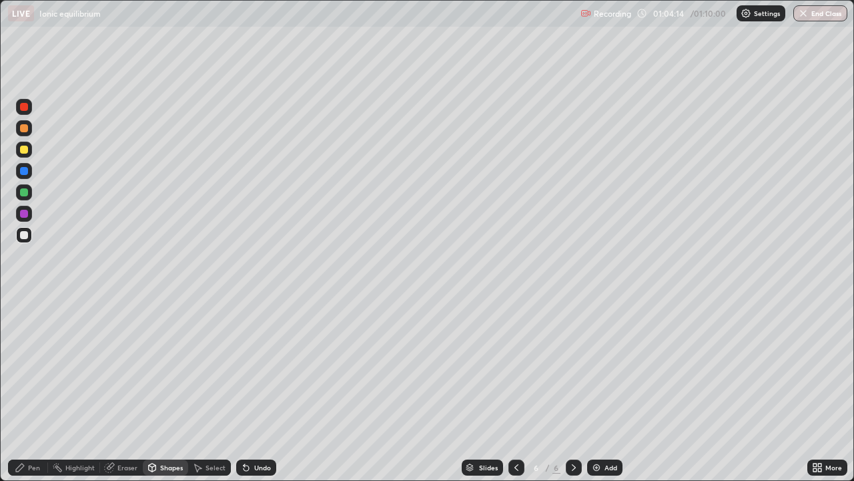
click at [25, 150] on div at bounding box center [24, 150] width 8 height 8
click at [258, 395] on div "Undo" at bounding box center [262, 467] width 17 height 7
click at [25, 395] on div "Pen" at bounding box center [28, 467] width 40 height 16
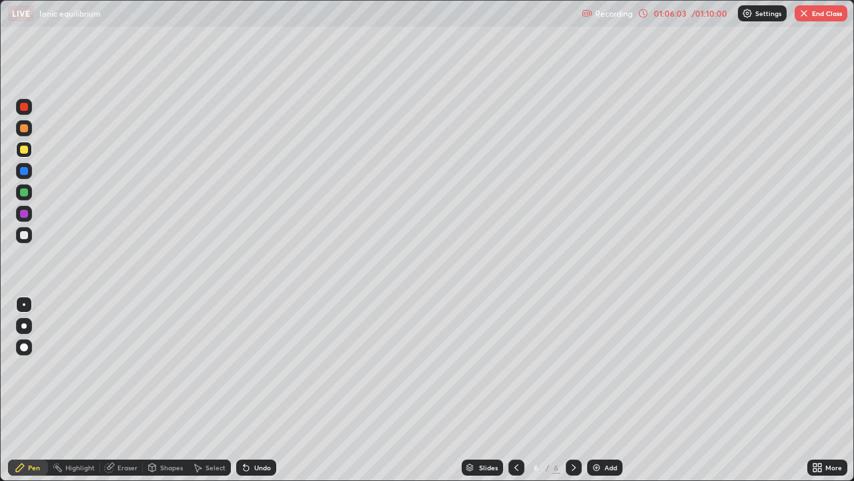
click at [249, 395] on icon at bounding box center [246, 467] width 11 height 11
click at [250, 395] on div "Undo" at bounding box center [256, 467] width 40 height 16
click at [26, 238] on div at bounding box center [24, 235] width 8 height 8
click at [23, 236] on div at bounding box center [24, 235] width 8 height 8
click at [23, 150] on div at bounding box center [24, 150] width 8 height 8
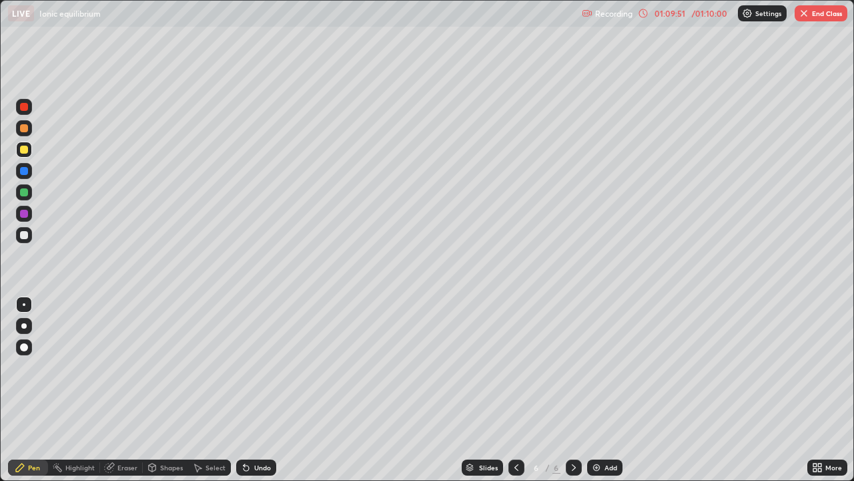
click at [597, 395] on img at bounding box center [596, 467] width 11 height 11
click at [25, 232] on div at bounding box center [24, 235] width 8 height 8
click at [26, 147] on div at bounding box center [24, 150] width 8 height 8
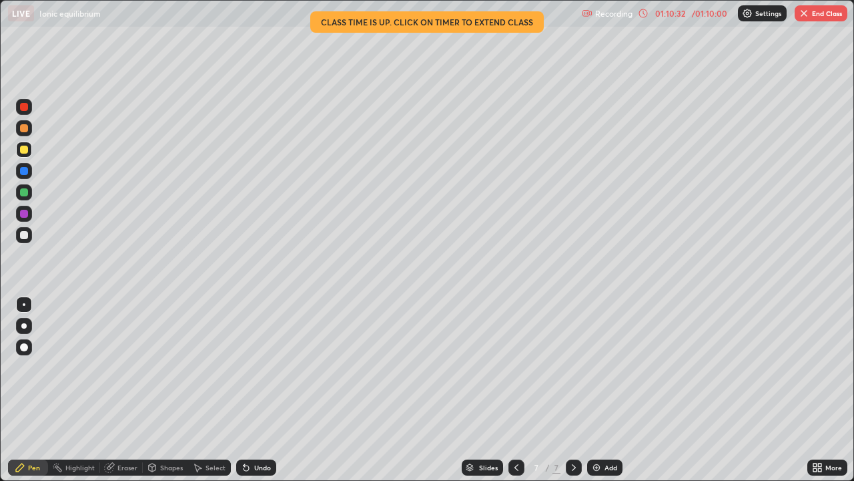
click at [809, 14] on img "button" at bounding box center [804, 13] width 11 height 11
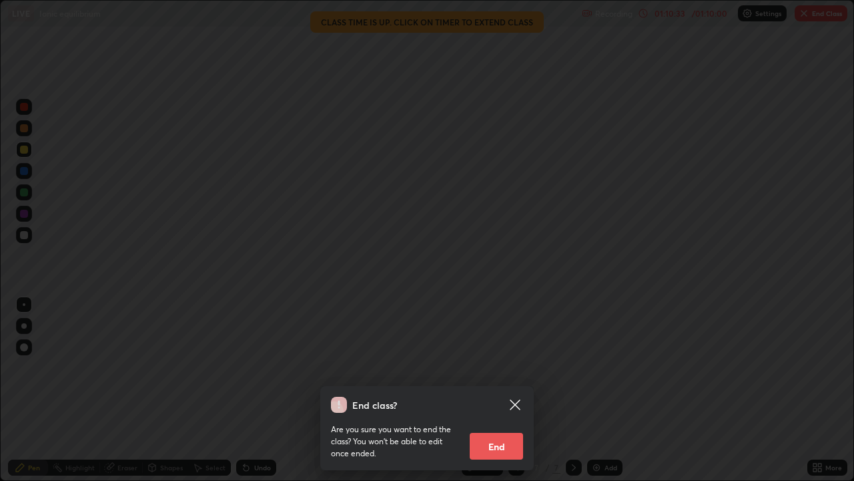
click at [489, 395] on button "End" at bounding box center [496, 446] width 53 height 27
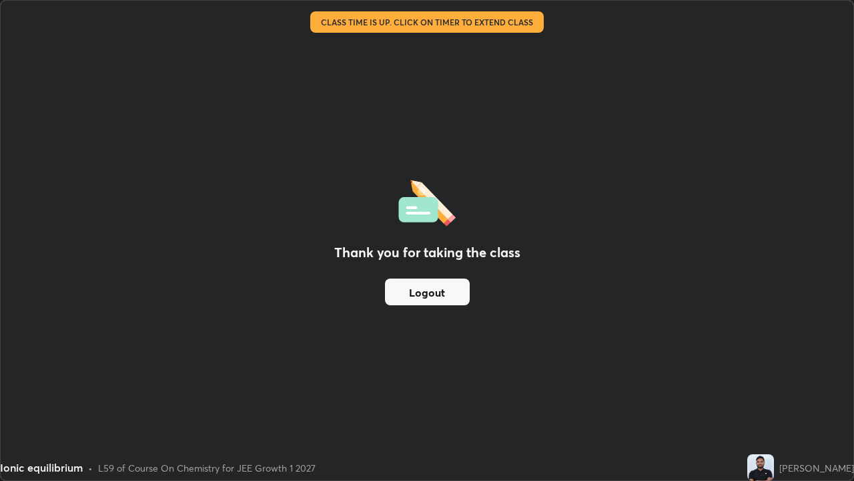
click at [445, 292] on button "Logout" at bounding box center [427, 291] width 85 height 27
